Goal: Transaction & Acquisition: Obtain resource

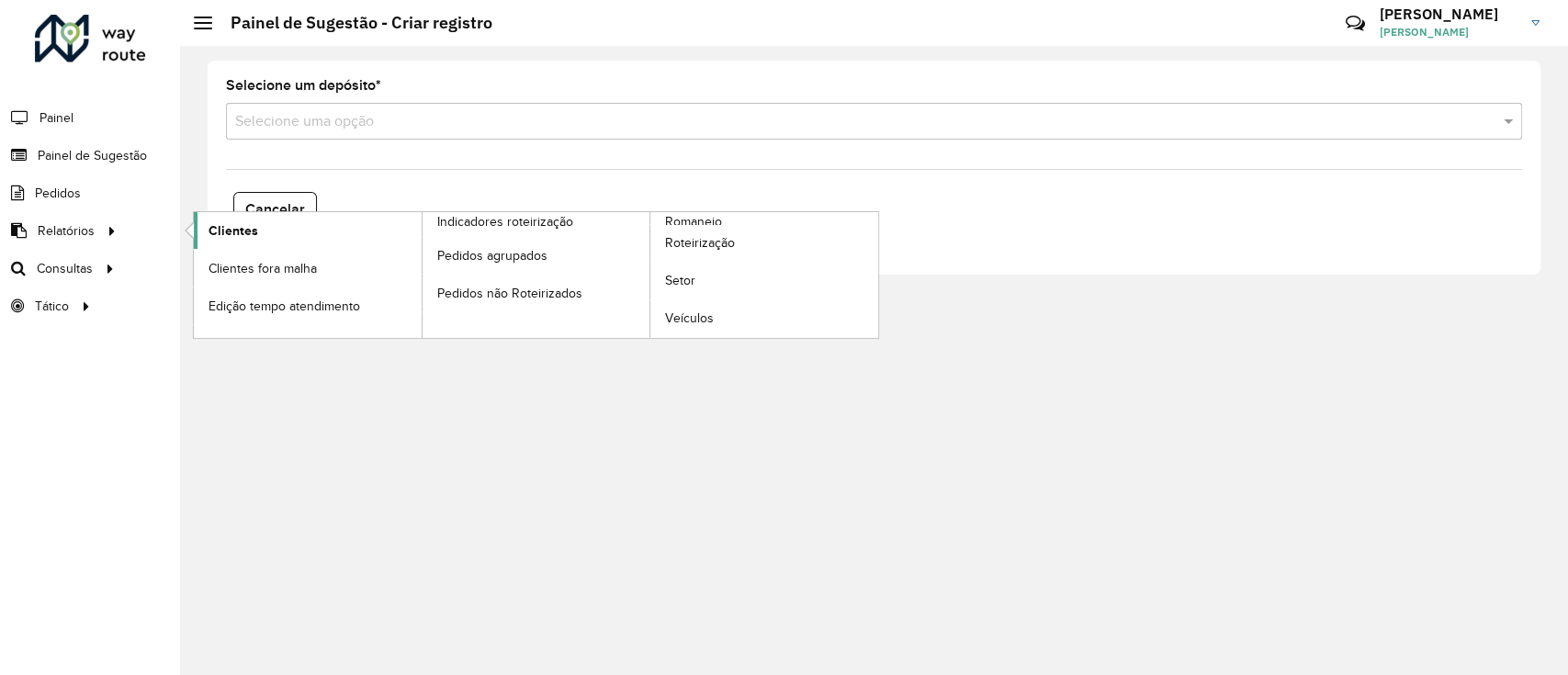
click at [258, 227] on link "Clientes" at bounding box center [307, 230] width 228 height 37
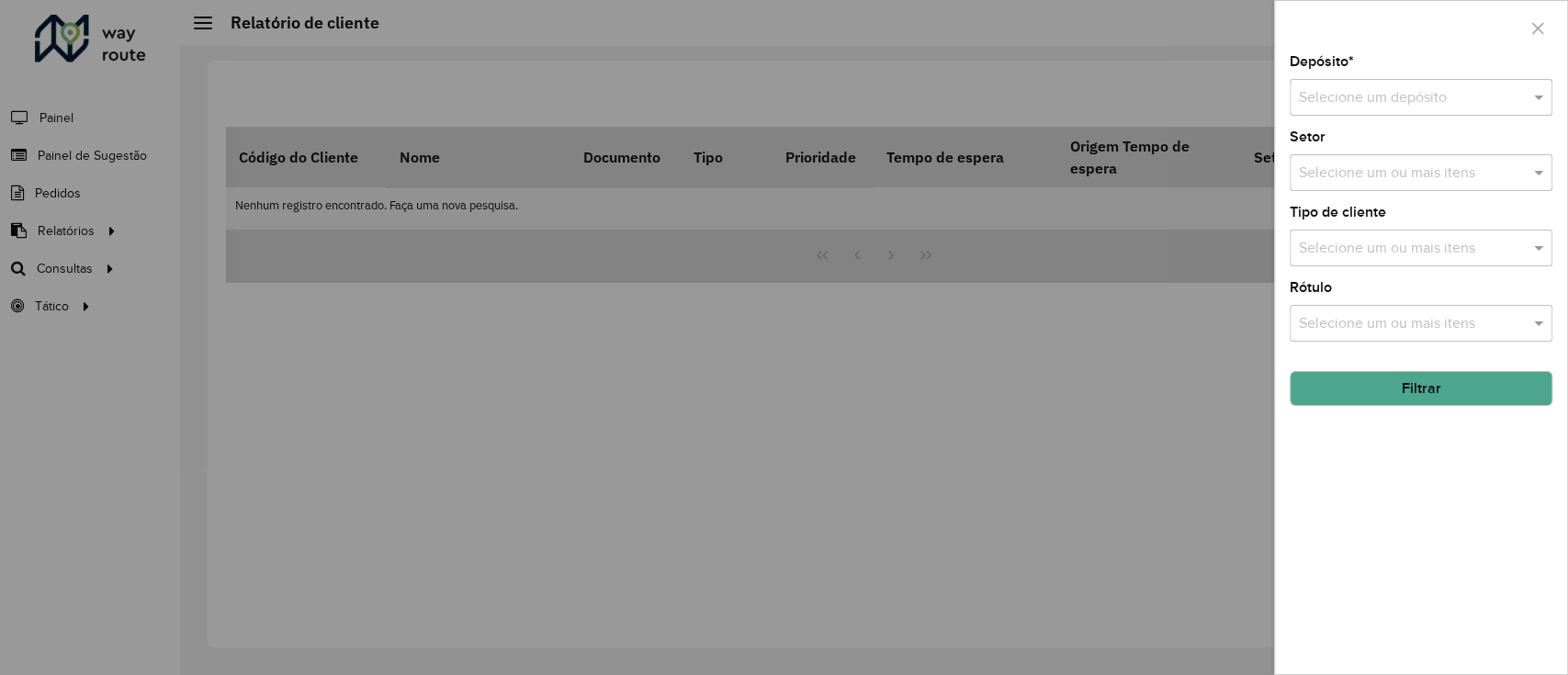
click at [1443, 83] on div "Selecione um depósito" at bounding box center [1421, 97] width 262 height 37
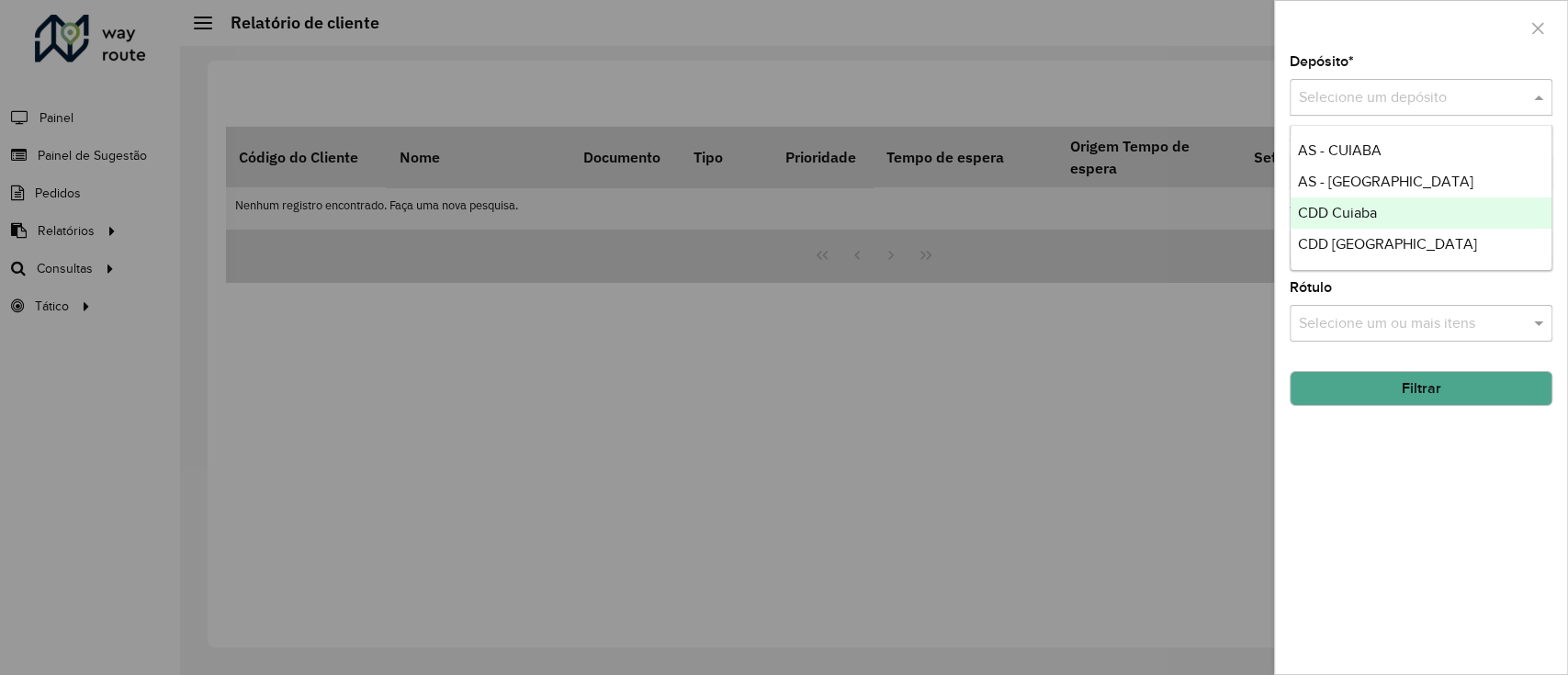
click at [1315, 207] on span "CDD Cuiaba" at bounding box center [1337, 213] width 79 height 16
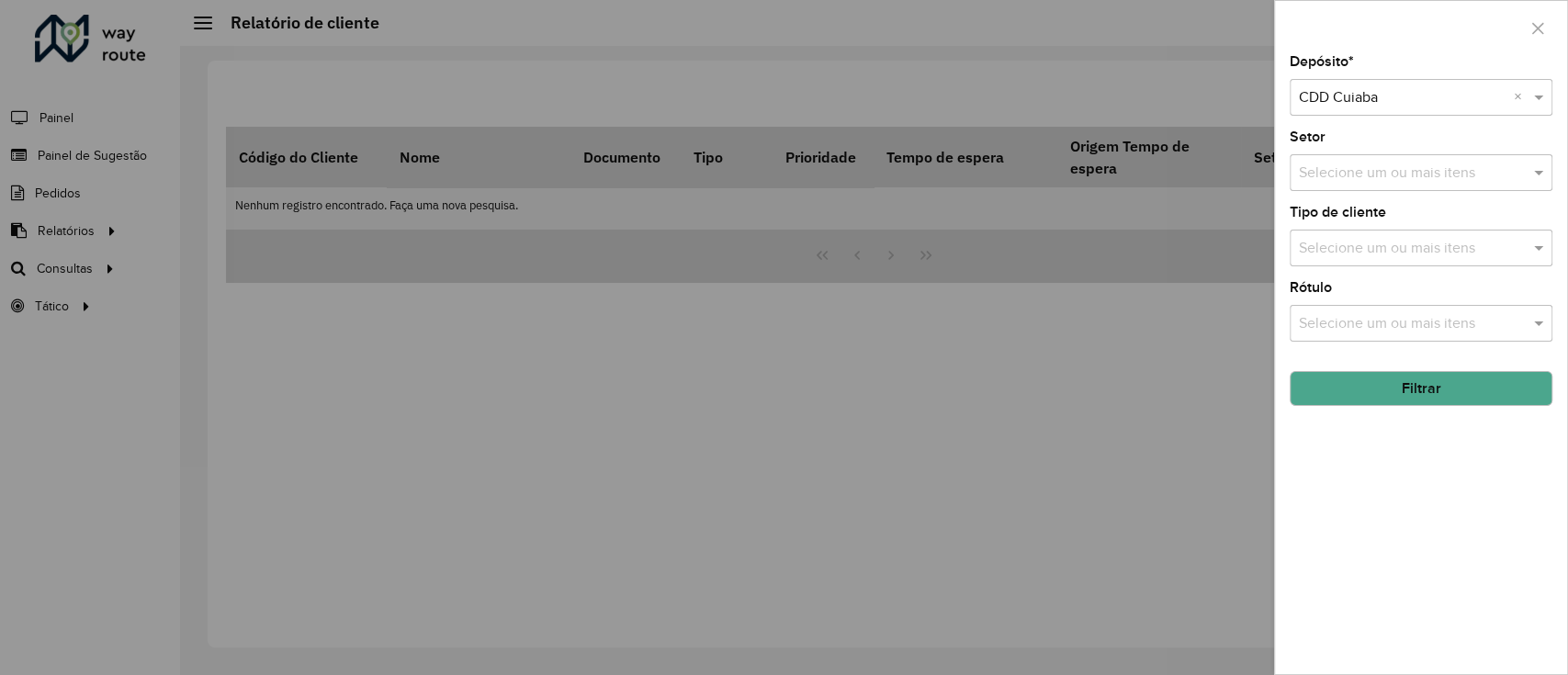
click at [1418, 390] on button "Filtrar" at bounding box center [1421, 388] width 262 height 35
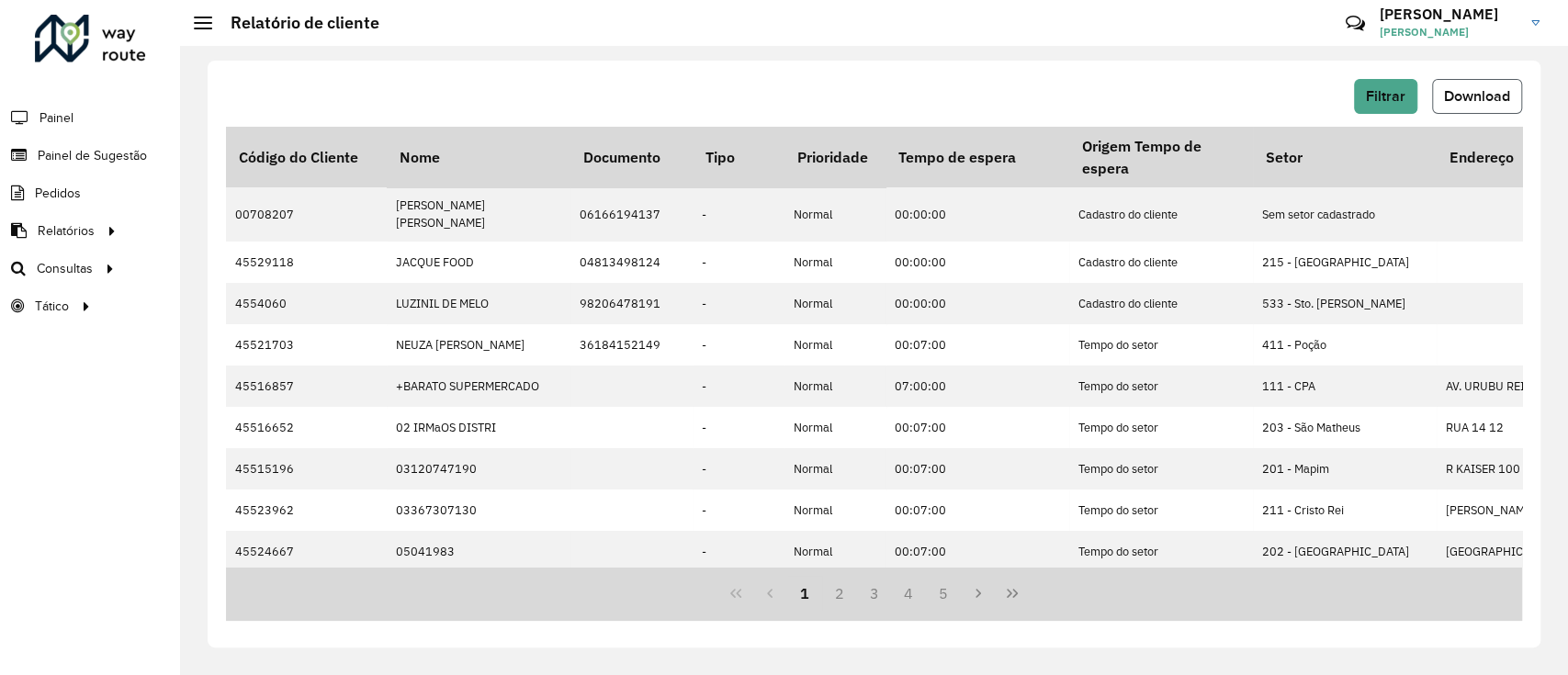
click at [1478, 83] on button "Download" at bounding box center [1476, 96] width 90 height 35
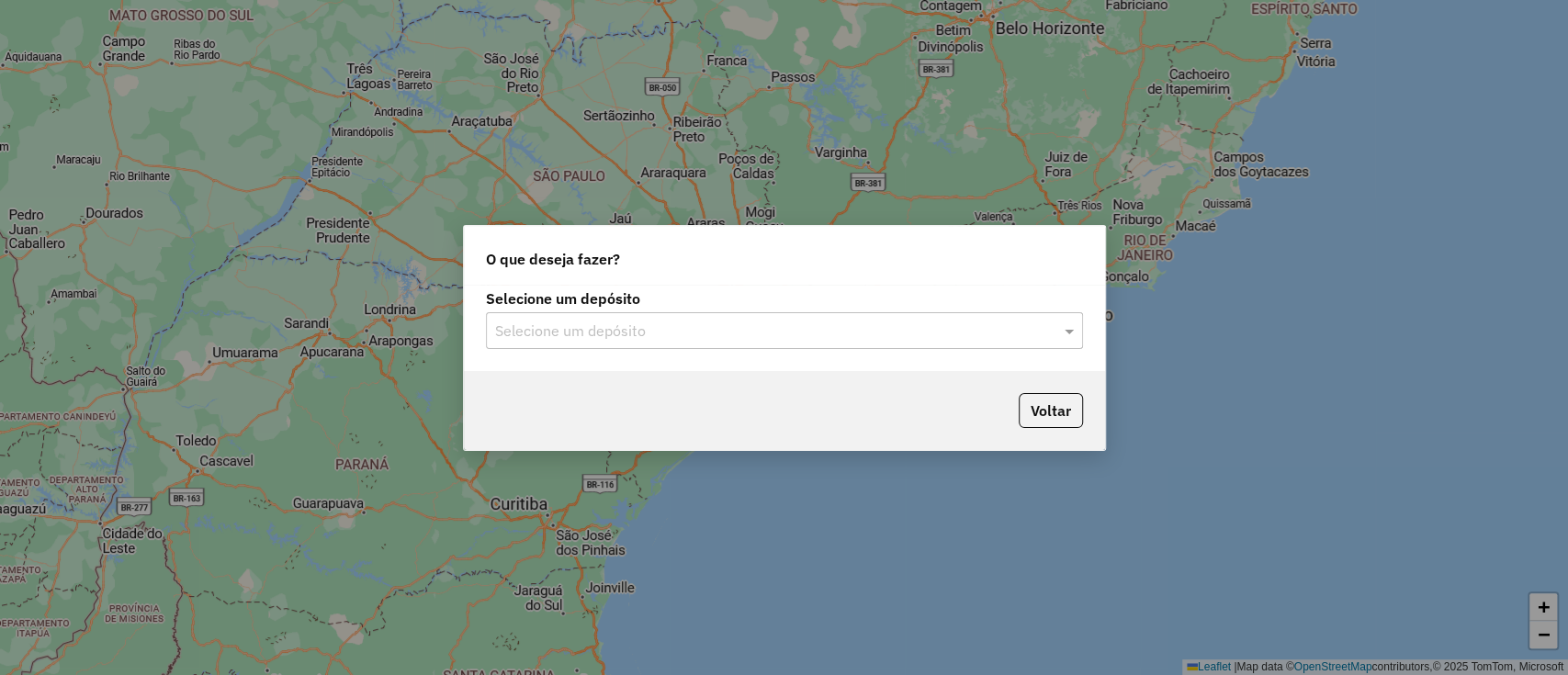
click at [722, 341] on div "Selecione um depósito" at bounding box center [784, 331] width 597 height 37
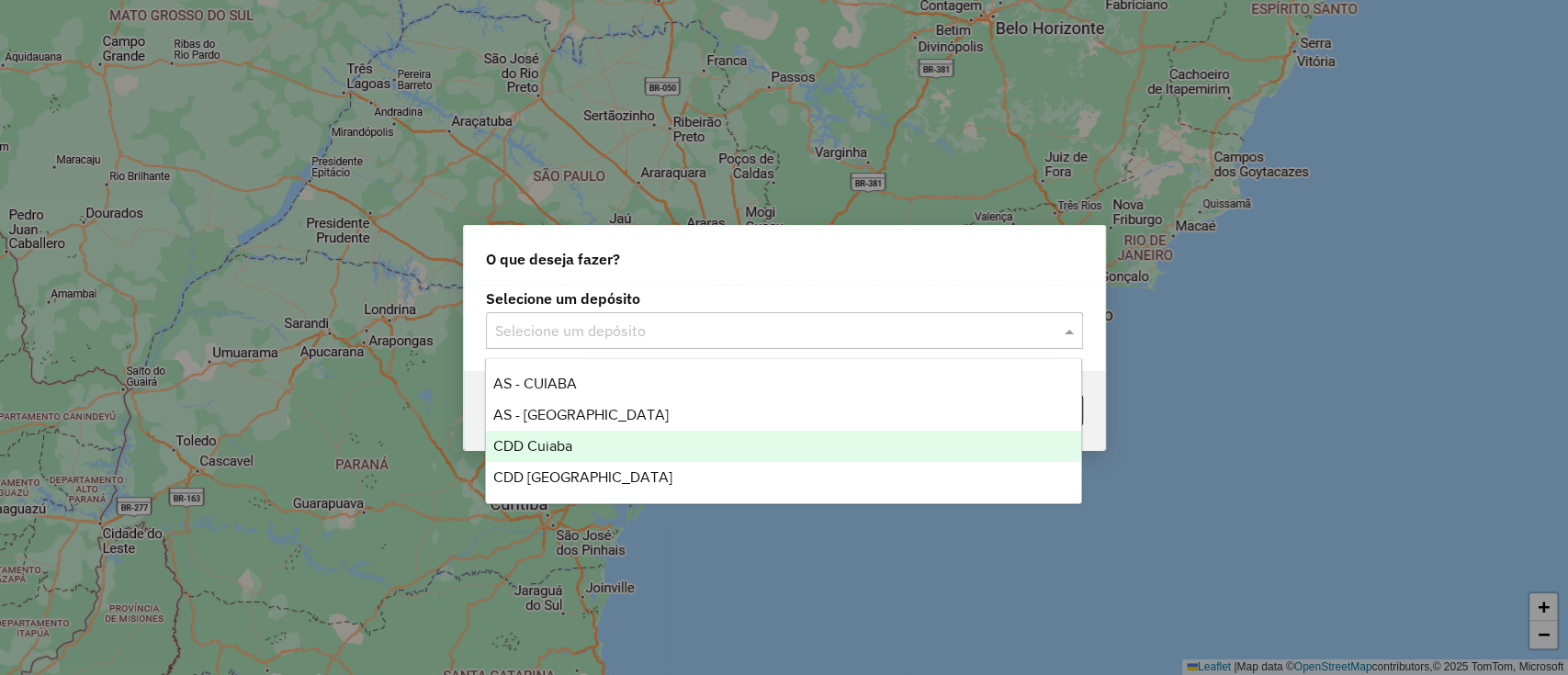
click at [610, 438] on div "CDD Cuiaba" at bounding box center [783, 447] width 595 height 32
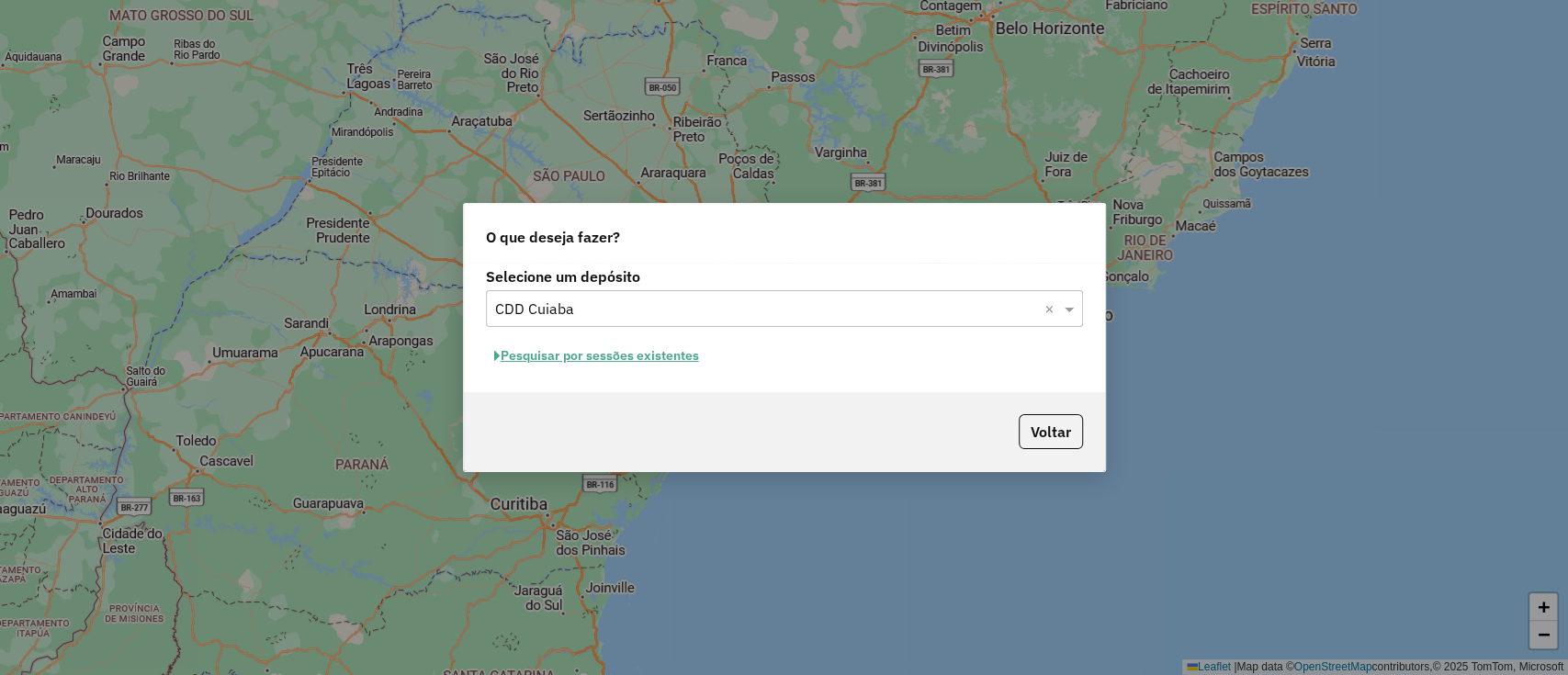
click at [672, 360] on button "Pesquisar por sessões existentes" at bounding box center [596, 355] width 221 height 29
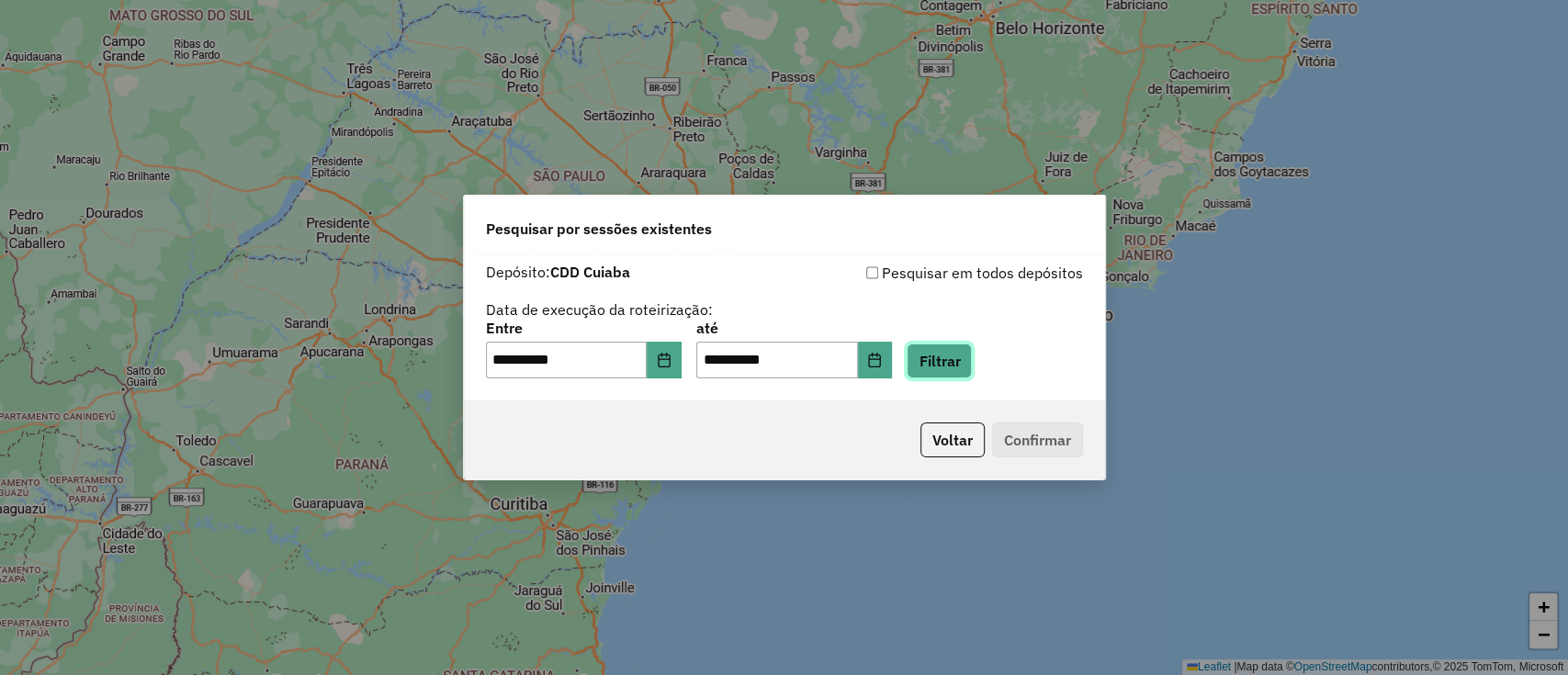
click at [972, 356] on button "Filtrar" at bounding box center [939, 360] width 65 height 35
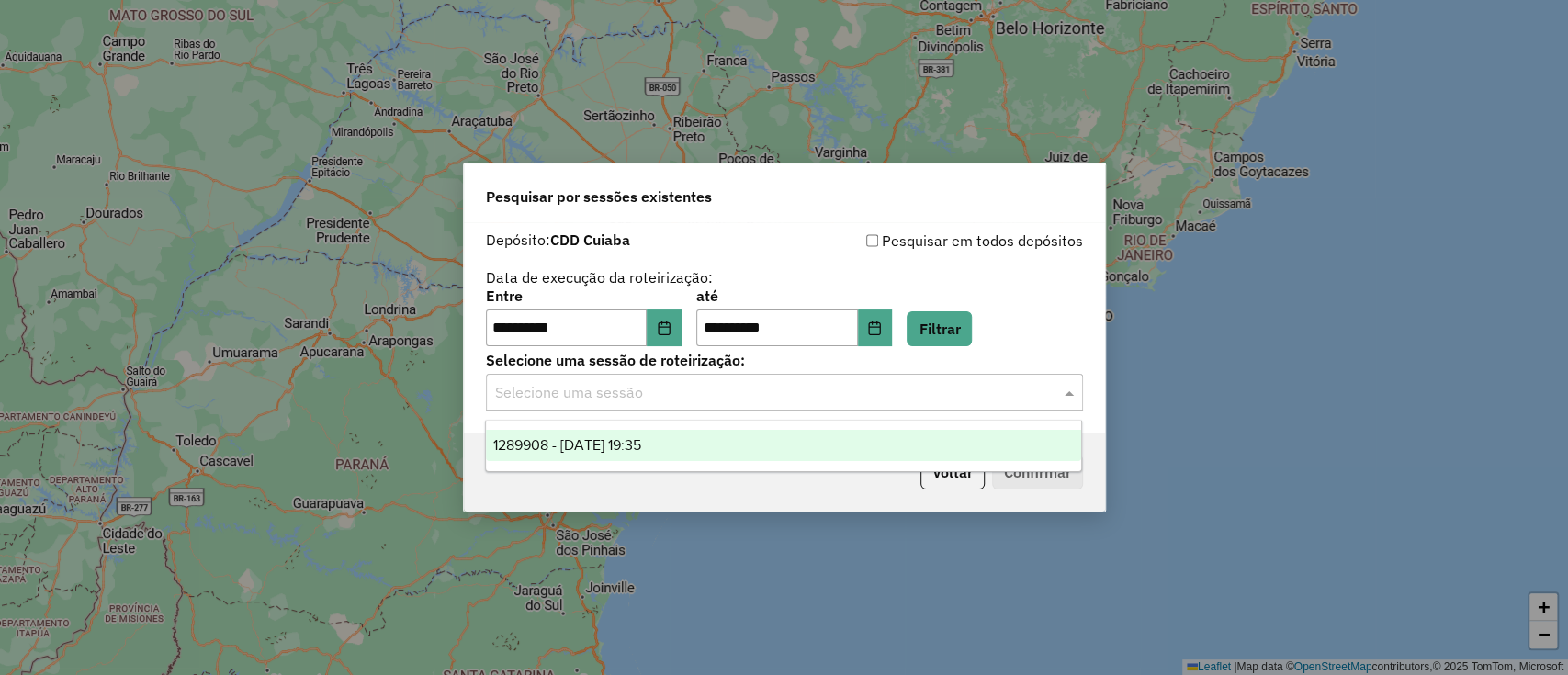
click at [954, 392] on input "text" at bounding box center [766, 393] width 542 height 22
click at [779, 451] on div "1289908 - 07/10/2025 19:35" at bounding box center [783, 446] width 595 height 32
